Goal: Task Accomplishment & Management: Use online tool/utility

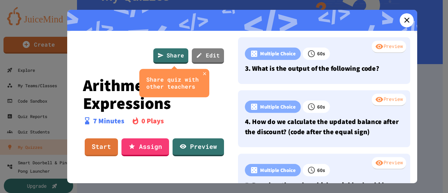
scroll to position [137, 0]
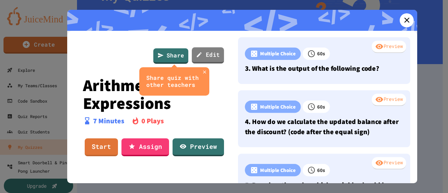
click at [212, 57] on link "Edit" at bounding box center [208, 55] width 32 height 16
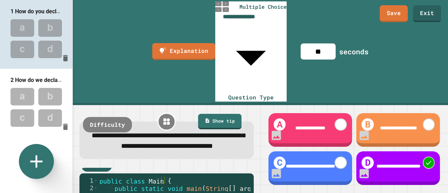
click at [21, 99] on img at bounding box center [36, 107] width 72 height 46
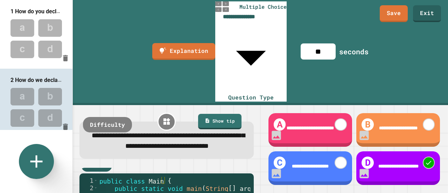
click at [35, 58] on img at bounding box center [36, 39] width 72 height 46
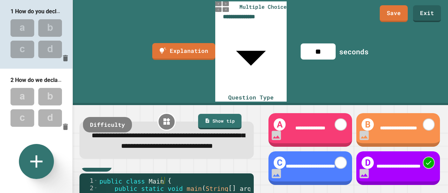
click at [34, 88] on img at bounding box center [36, 107] width 72 height 46
type input "**"
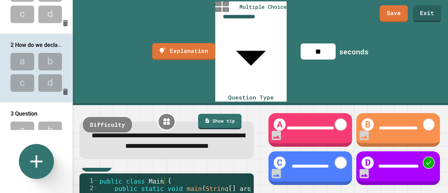
scroll to position [70, 0]
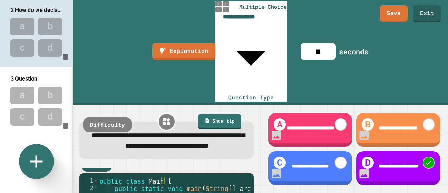
click at [36, 96] on img at bounding box center [36, 106] width 72 height 46
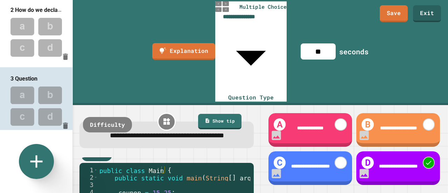
scroll to position [0, 0]
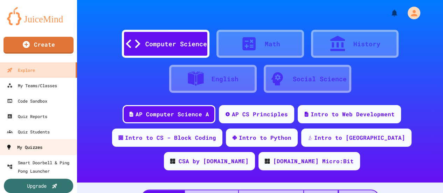
click at [34, 146] on div "My Quizzes" at bounding box center [24, 147] width 36 height 9
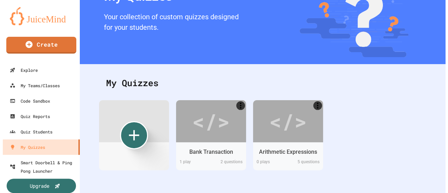
scroll to position [7, 0]
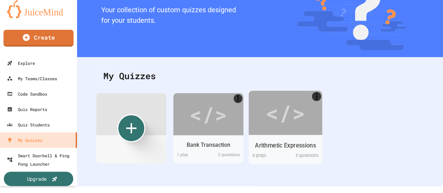
click at [301, 135] on div "Arithmetic Expressions 0 play s 5 questions" at bounding box center [286, 149] width 74 height 29
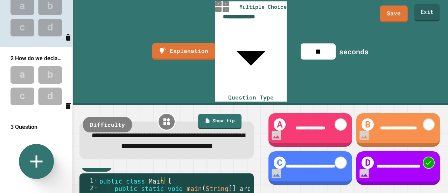
click at [424, 19] on link "Exit" at bounding box center [427, 13] width 26 height 18
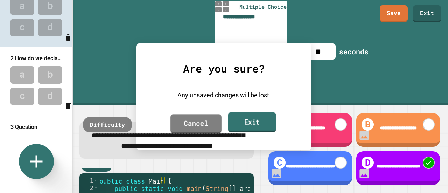
click at [237, 123] on link "Exit" at bounding box center [252, 122] width 48 height 20
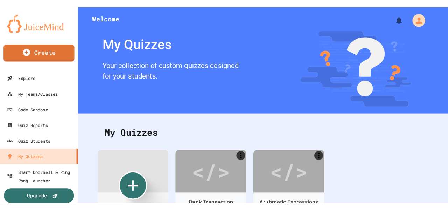
scroll to position [46, 0]
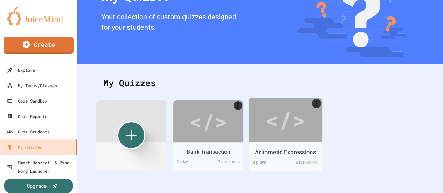
click at [273, 145] on div "Arithmetic Expressions" at bounding box center [286, 152] width 74 height 14
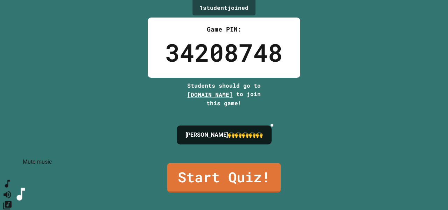
click at [13, 189] on icon "Mute music" at bounding box center [7, 194] width 10 height 10
click at [13, 189] on icon "Unmute music" at bounding box center [7, 194] width 10 height 10
click at [13, 189] on icon "SpeedDial basic example" at bounding box center [7, 184] width 10 height 10
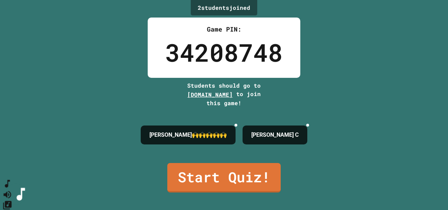
click at [13, 189] on icon "SpeedDial basic example" at bounding box center [7, 184] width 10 height 10
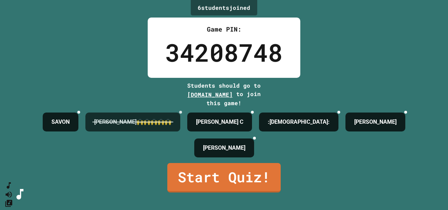
click at [181, 112] on icon at bounding box center [181, 112] width 0 height 0
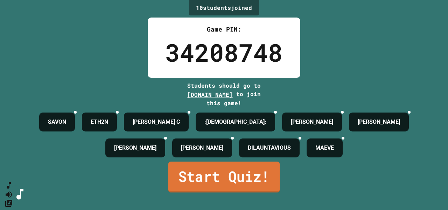
click at [187, 187] on link "Start Quiz!" at bounding box center [224, 176] width 112 height 31
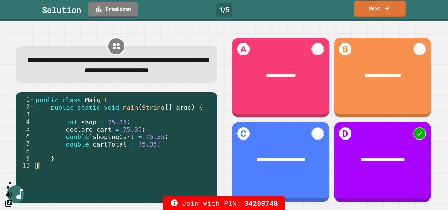
click at [391, 13] on link "Next" at bounding box center [380, 9] width 52 height 16
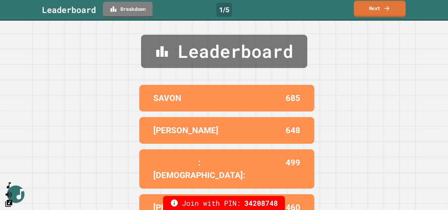
click at [388, 14] on link "Next" at bounding box center [380, 9] width 52 height 16
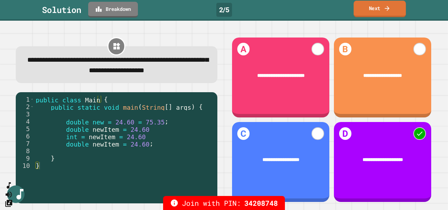
click at [385, 6] on icon at bounding box center [387, 8] width 7 height 7
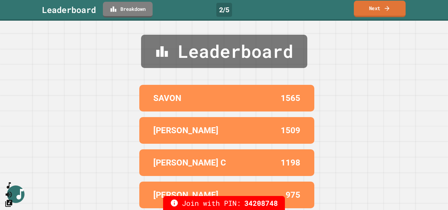
click at [383, 7] on link "Next" at bounding box center [380, 9] width 52 height 16
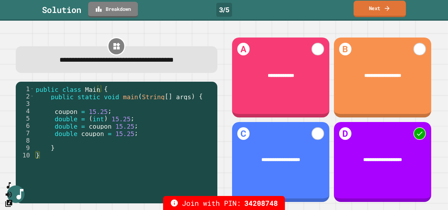
click at [394, 12] on link "Next" at bounding box center [380, 9] width 52 height 16
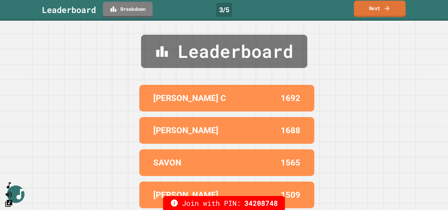
click at [395, 15] on link "Next" at bounding box center [380, 9] width 52 height 16
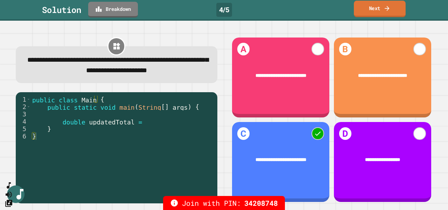
click at [401, 15] on link "Next" at bounding box center [380, 9] width 52 height 16
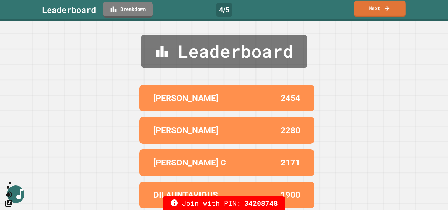
click at [389, 10] on icon at bounding box center [387, 8] width 7 height 7
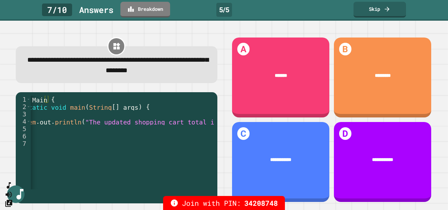
scroll to position [0, 57]
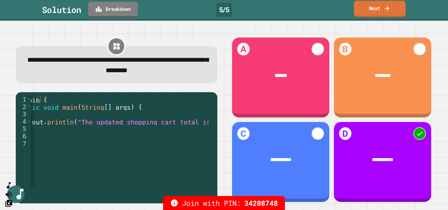
click at [393, 12] on link "Next" at bounding box center [380, 9] width 52 height 16
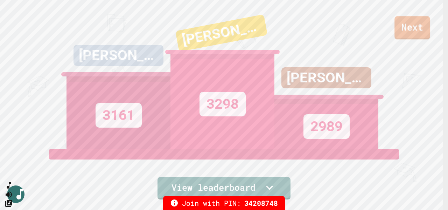
click at [415, 30] on link "Next" at bounding box center [413, 27] width 36 height 23
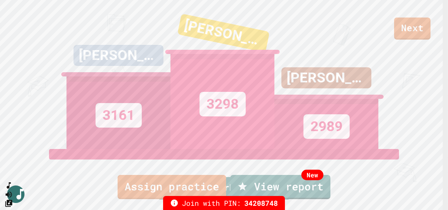
scroll to position [35, 0]
click at [309, 188] on link "New View report" at bounding box center [280, 185] width 99 height 25
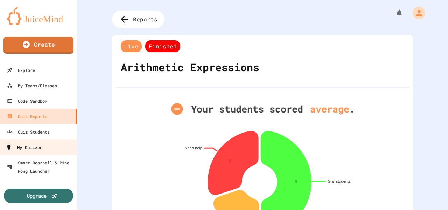
click at [39, 150] on div "My Quizzes" at bounding box center [24, 147] width 36 height 9
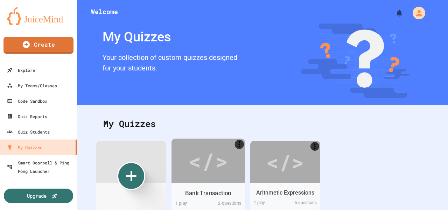
scroll to position [29, 0]
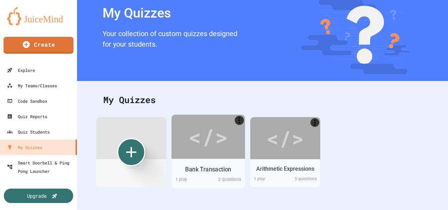
click at [227, 149] on div "</>" at bounding box center [209, 136] width 74 height 44
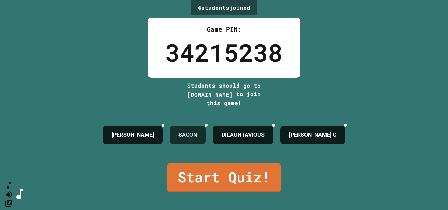
click at [206, 125] on icon at bounding box center [206, 125] width 0 height 0
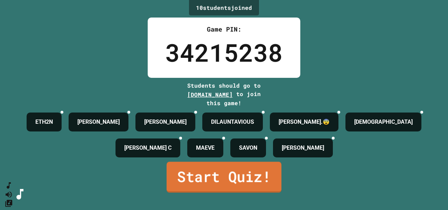
click at [242, 188] on link "Start Quiz!" at bounding box center [224, 176] width 115 height 31
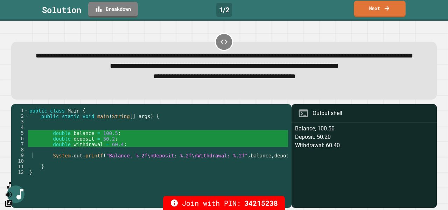
click at [396, 12] on link "Next" at bounding box center [380, 9] width 52 height 16
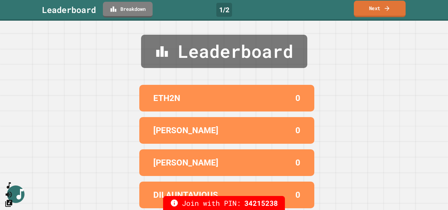
click at [389, 14] on link "Next" at bounding box center [380, 9] width 52 height 16
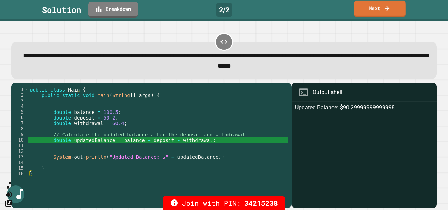
click at [367, 12] on link "Next" at bounding box center [380, 9] width 52 height 16
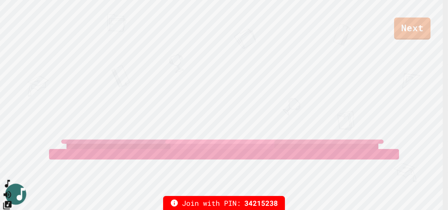
click at [13, 189] on icon "SpeedDial basic example" at bounding box center [7, 184] width 10 height 10
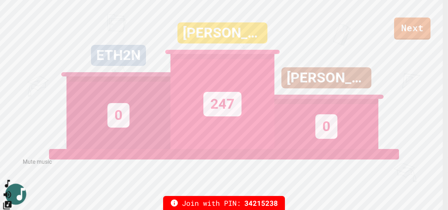
click at [13, 189] on icon "Mute music" at bounding box center [7, 194] width 10 height 10
